Goal: Task Accomplishment & Management: Use online tool/utility

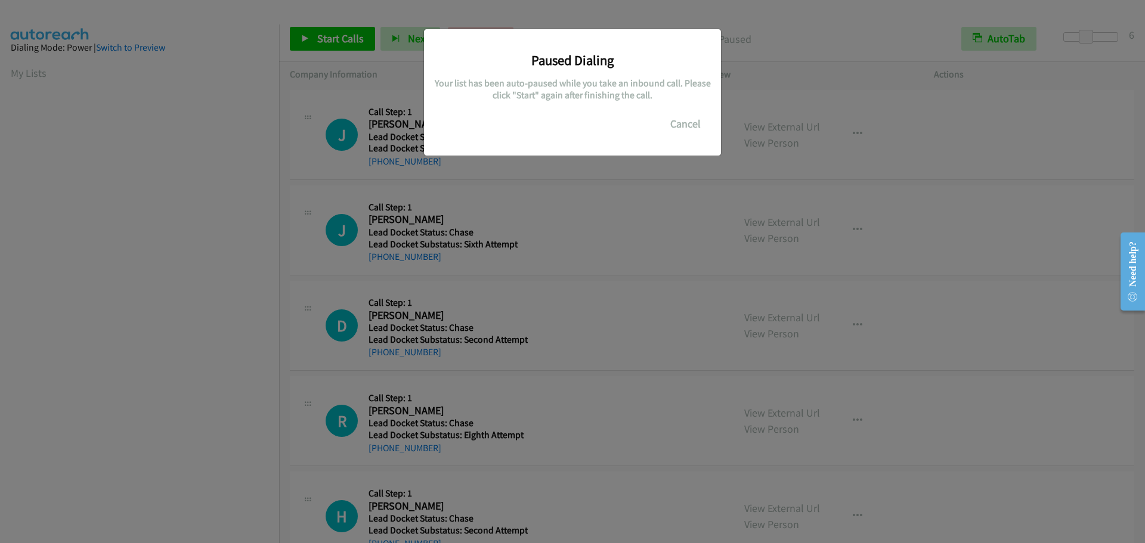
scroll to position [126, 0]
click at [686, 125] on button "Cancel" at bounding box center [685, 124] width 53 height 24
click at [673, 118] on button "Cancel" at bounding box center [685, 124] width 53 height 24
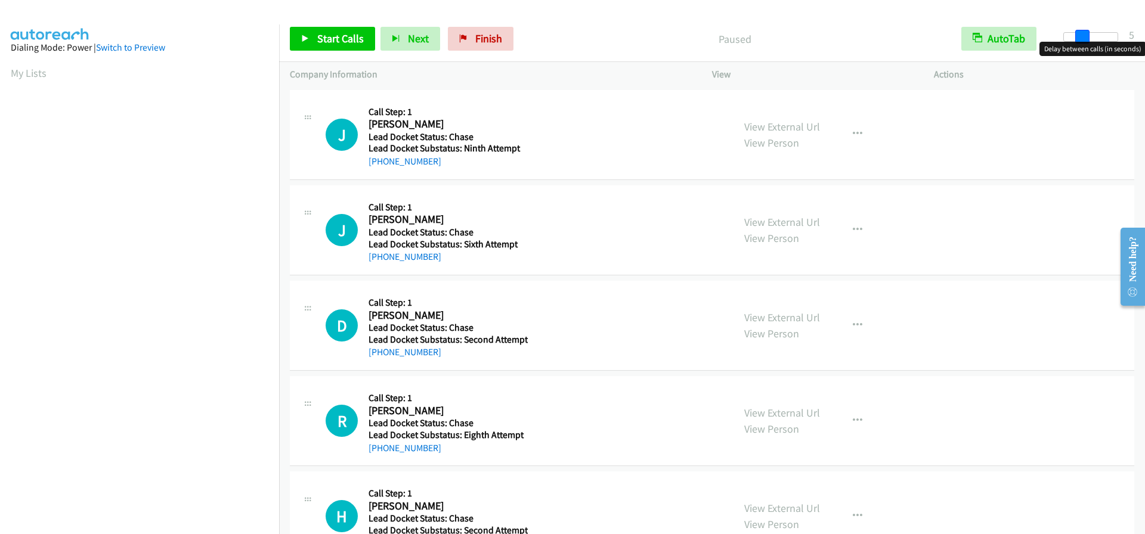
drag, startPoint x: 1062, startPoint y: 35, endPoint x: 1081, endPoint y: 32, distance: 18.8
click at [1081, 32] on span at bounding box center [1082, 37] width 14 height 14
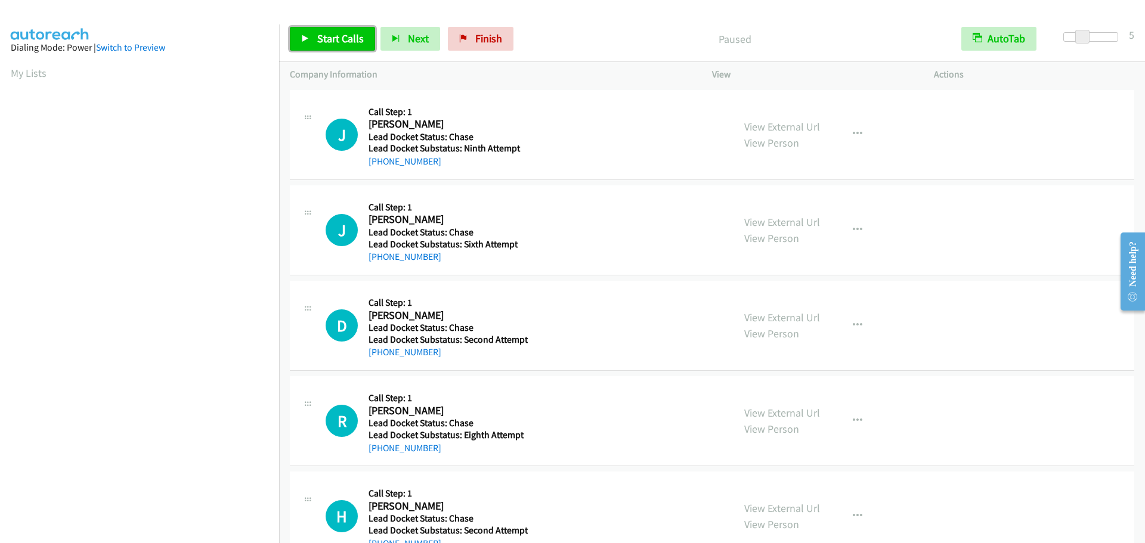
click at [358, 38] on span "Start Calls" at bounding box center [340, 39] width 47 height 14
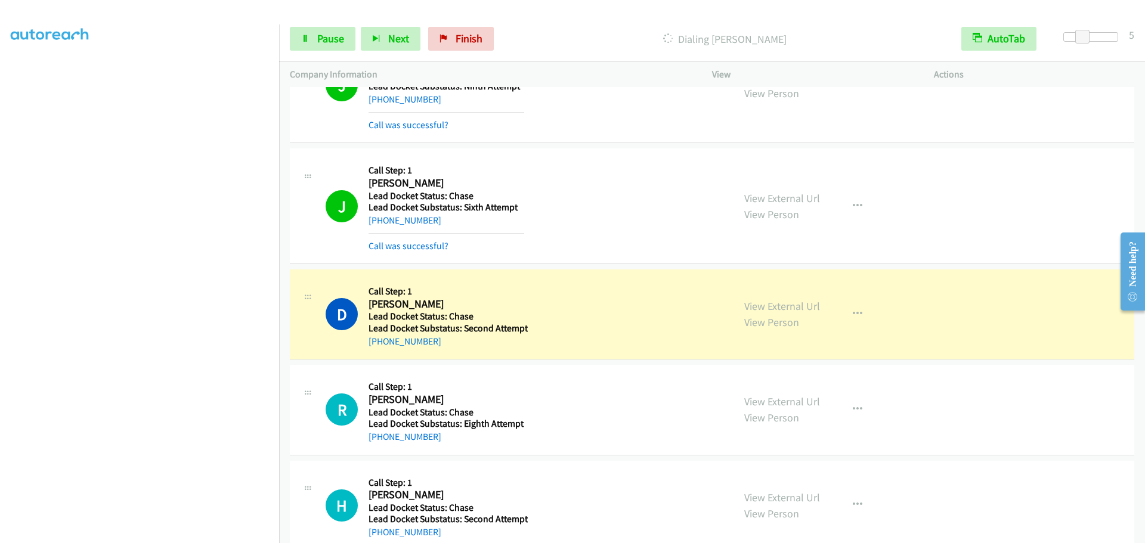
scroll to position [87, 0]
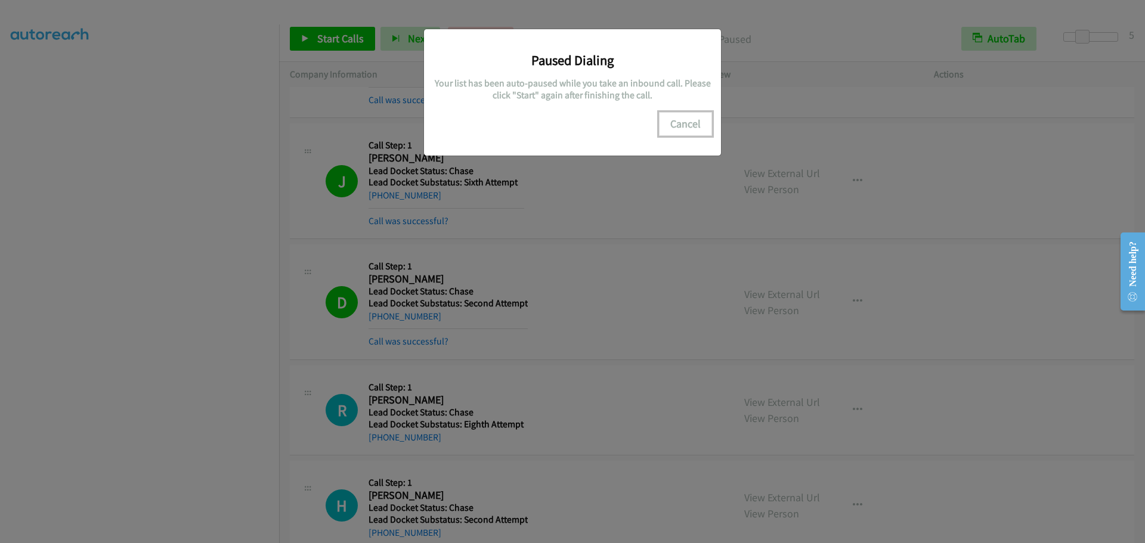
click at [691, 122] on button "Cancel" at bounding box center [685, 124] width 53 height 24
